Goal: Book appointment/travel/reservation

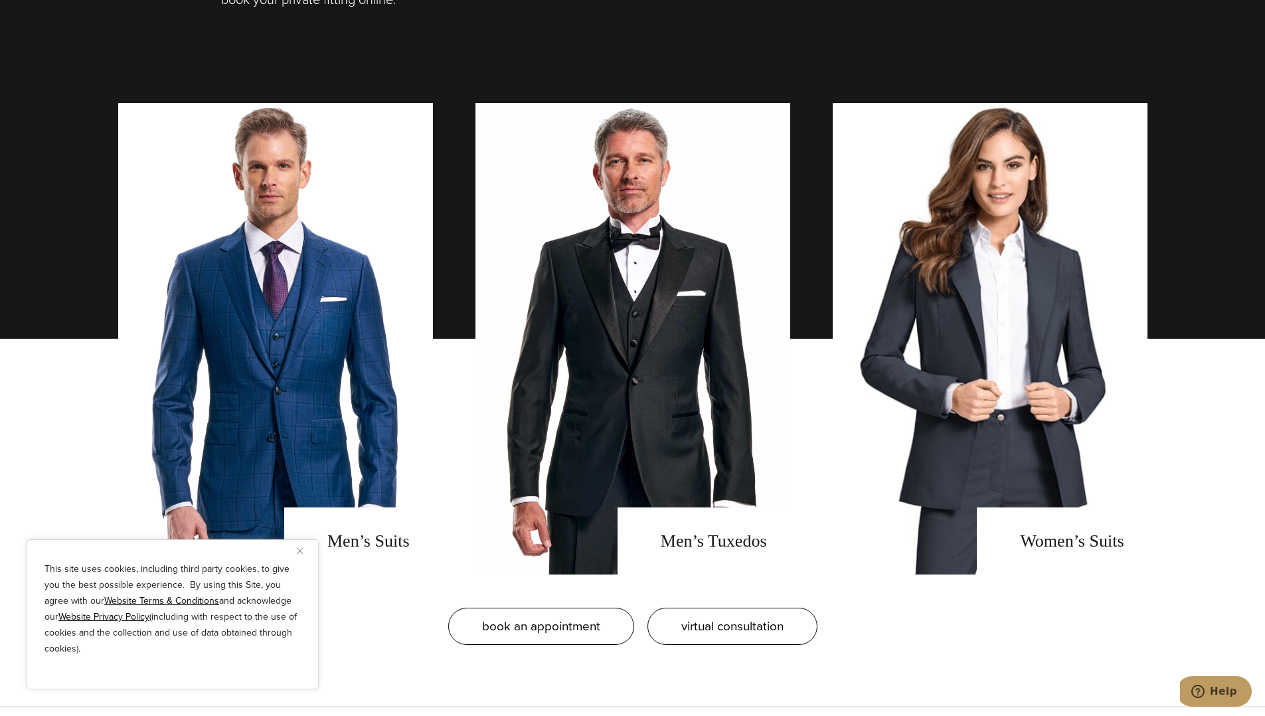
scroll to position [1129, 0]
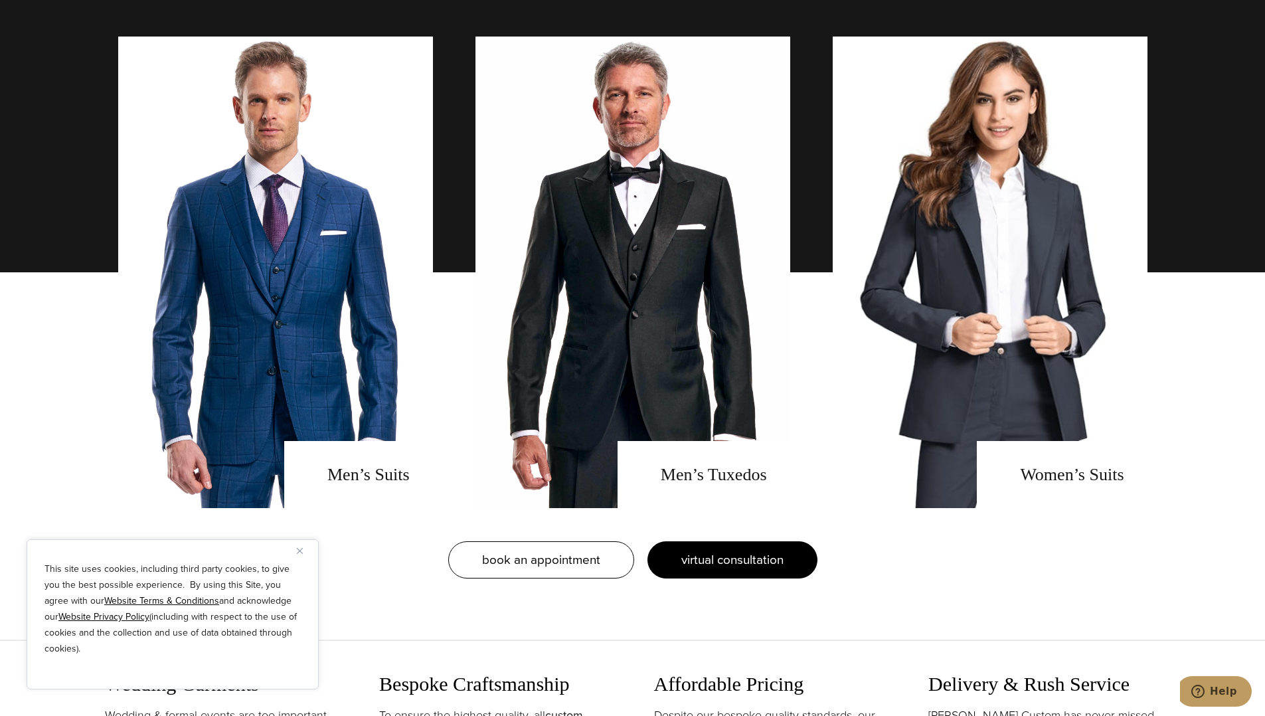
click at [752, 572] on link "virtual consultation" at bounding box center [732, 559] width 170 height 37
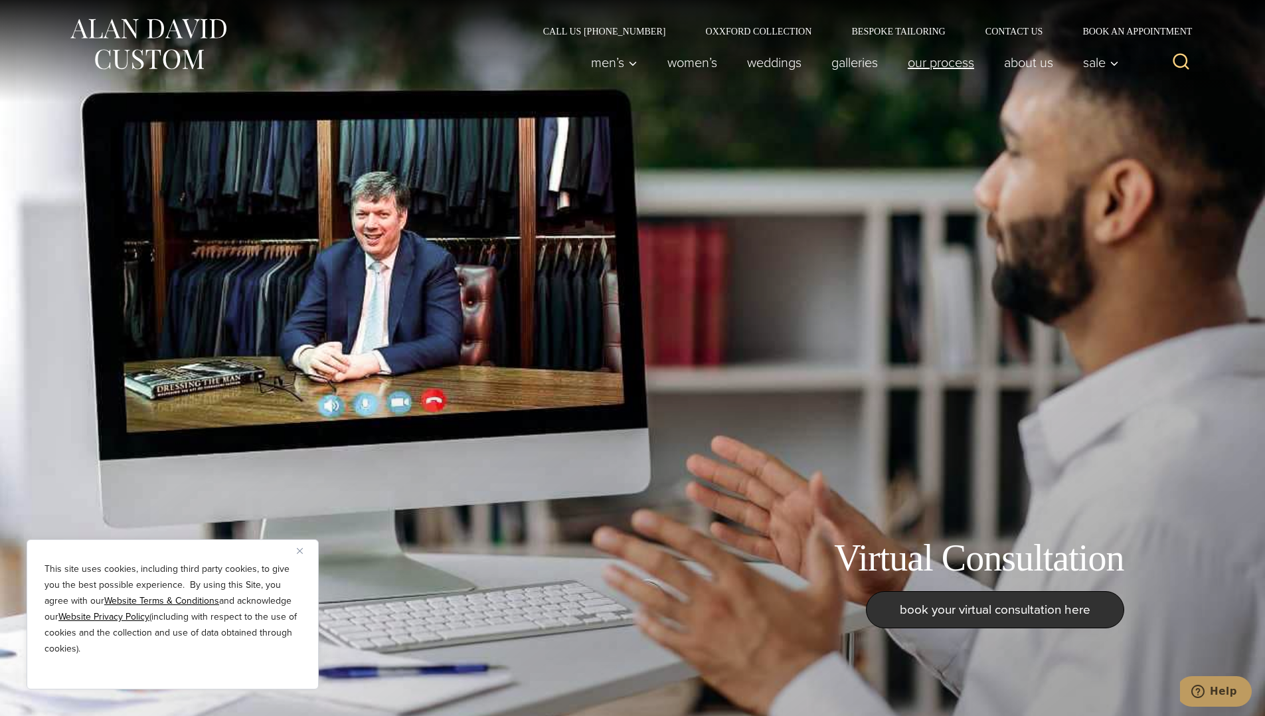
click at [923, 65] on link "Our Process" at bounding box center [940, 62] width 96 height 27
